Goal: Task Accomplishment & Management: Use online tool/utility

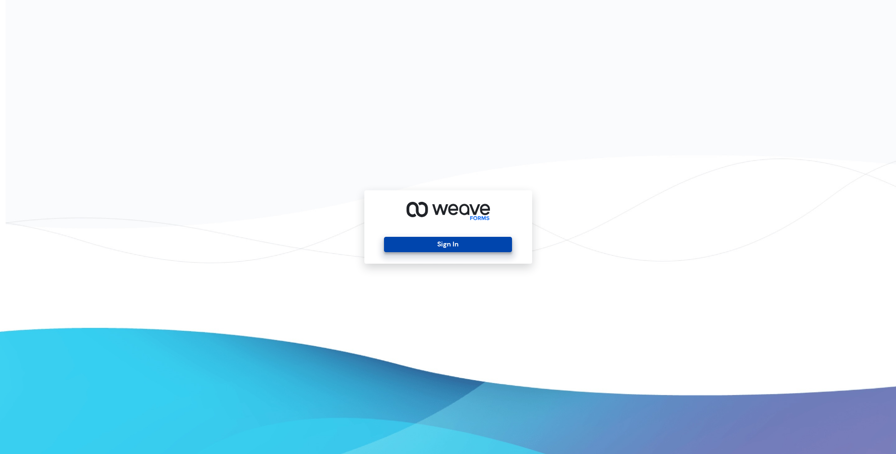
click at [457, 247] on button "Sign In" at bounding box center [448, 244] width 128 height 15
click at [456, 243] on button "Sign In" at bounding box center [448, 244] width 128 height 15
click at [473, 246] on button "Sign In" at bounding box center [448, 244] width 128 height 15
